Goal: Transaction & Acquisition: Purchase product/service

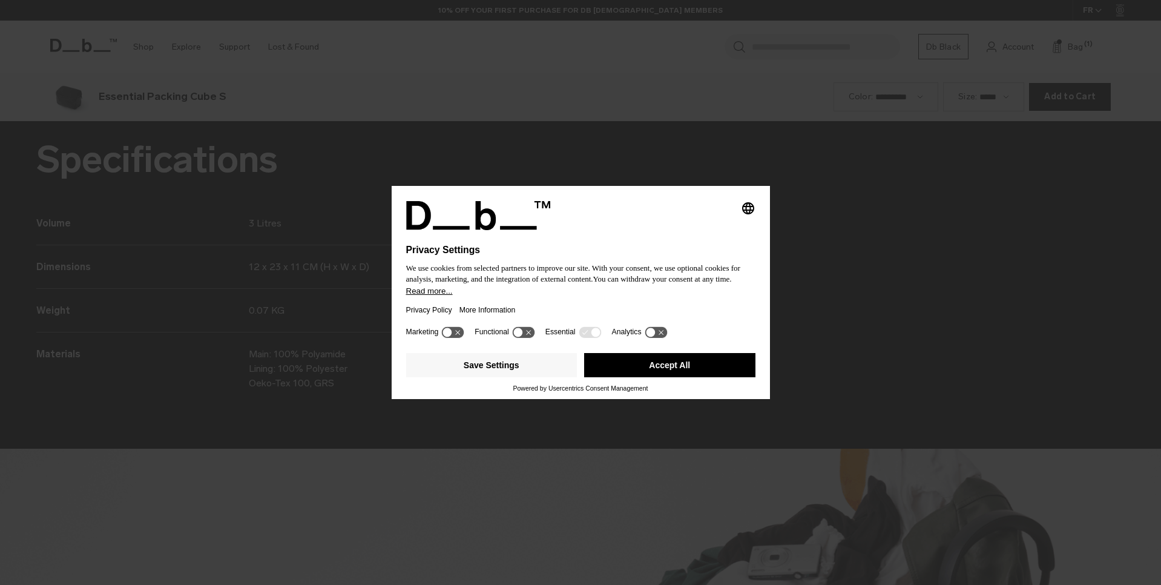
scroll to position [1754, 0]
